Goal: Find specific fact: Find specific fact

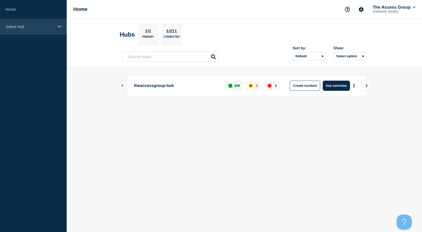
click at [44, 28] on p "Select Hub" at bounding box center [30, 26] width 49 height 4
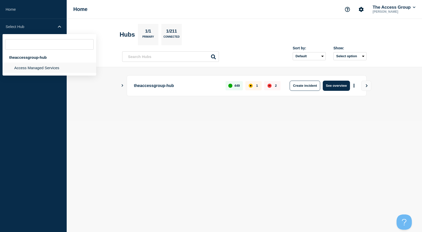
click at [33, 67] on li "Access Managed Services" at bounding box center [50, 68] width 94 height 10
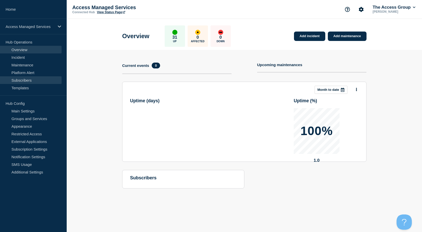
click at [21, 82] on link "Subscribers" at bounding box center [31, 80] width 62 height 8
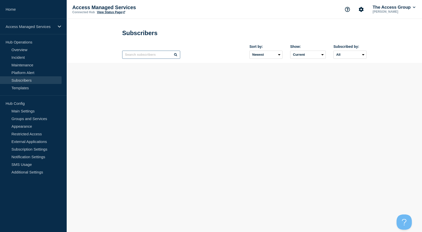
click at [137, 56] on input "text" at bounding box center [151, 55] width 58 height 8
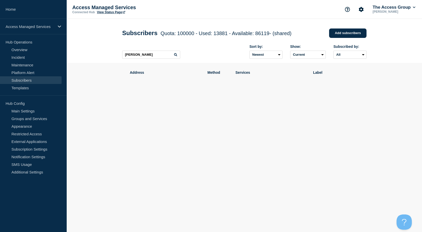
click at [175, 56] on icon at bounding box center [175, 54] width 3 height 3
click at [147, 57] on input "[PERSON_NAME]" at bounding box center [151, 55] width 58 height 8
type input "jacksonlees"
click at [175, 56] on icon at bounding box center [175, 54] width 3 height 3
drag, startPoint x: 156, startPoint y: 57, endPoint x: 86, endPoint y: 48, distance: 71.3
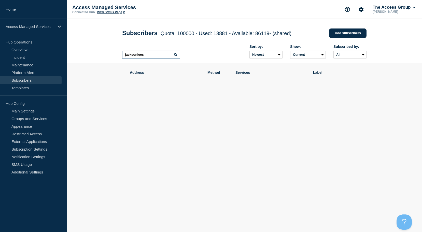
click at [82, 50] on header "Subscribers Quota: 100000 - Used: 13881 - Available: 86119 - (shared) Quota Use…" at bounding box center [244, 41] width 355 height 44
click at [176, 55] on icon at bounding box center [175, 54] width 3 height 3
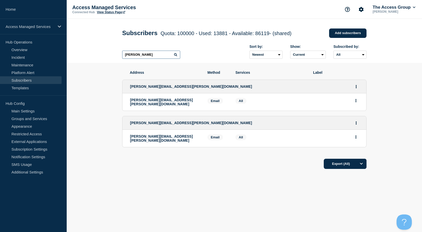
drag, startPoint x: 151, startPoint y: 55, endPoint x: 127, endPoint y: 55, distance: 23.9
click at [127, 55] on input "[PERSON_NAME]" at bounding box center [151, 55] width 58 height 8
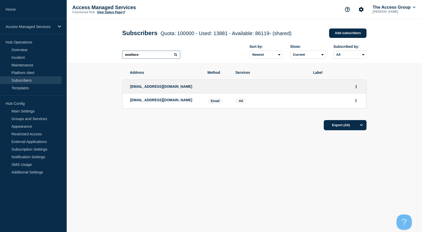
drag, startPoint x: 160, startPoint y: 54, endPoint x: 104, endPoint y: 52, distance: 56.5
click at [104, 52] on header "Subscribers Quota: 100000 - Used: 13881 - Available: 86119 - (shared) Quota Use…" at bounding box center [244, 41] width 355 height 44
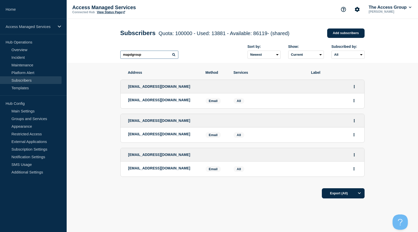
type input "mapdgroup"
drag, startPoint x: 187, startPoint y: 169, endPoint x: 128, endPoint y: 169, distance: 58.7
click at [128, 169] on p "[EMAIL_ADDRESS][DOMAIN_NAME]" at bounding box center [163, 168] width 70 height 4
copy p "[EMAIL_ADDRESS][DOMAIN_NAME]"
